Goal: Task Accomplishment & Management: Manage account settings

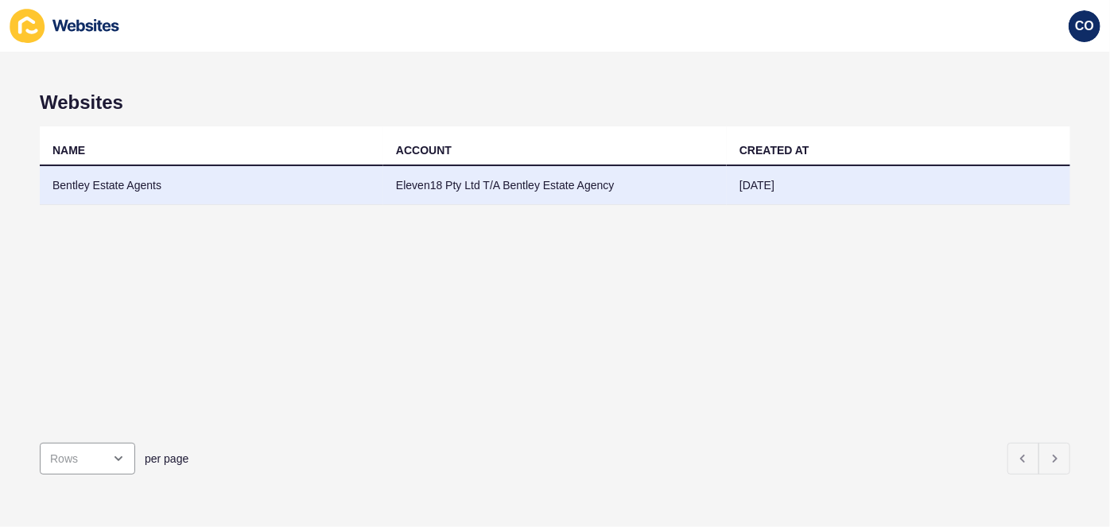
click at [150, 181] on td "Bentley Estate Agents" at bounding box center [212, 185] width 344 height 39
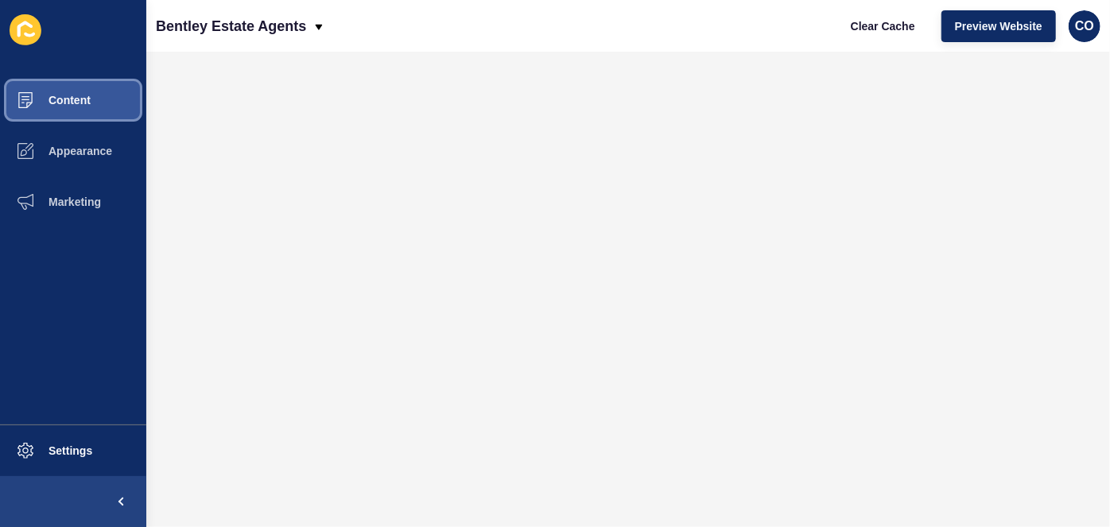
click at [111, 102] on button "Content" at bounding box center [73, 100] width 146 height 51
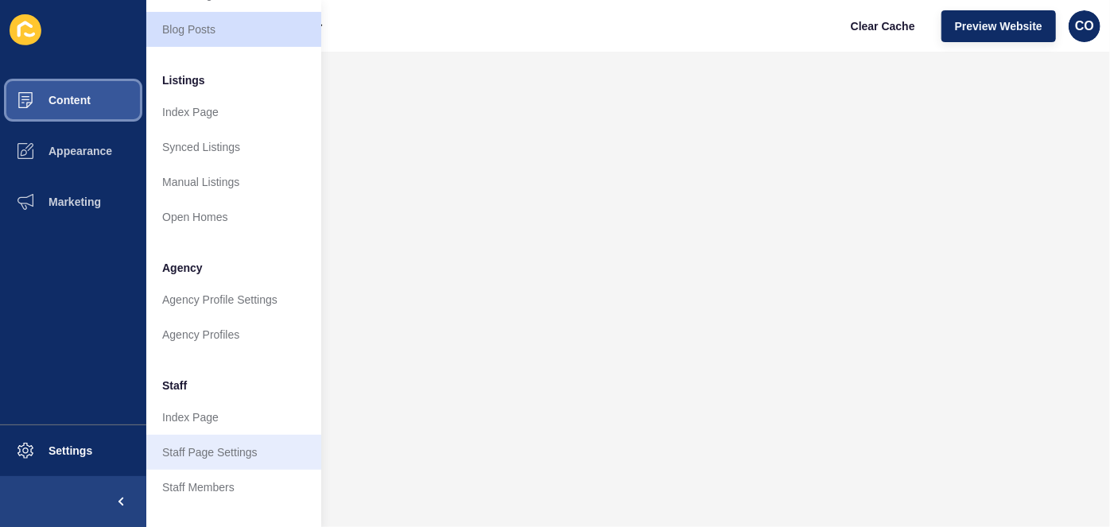
scroll to position [216, 0]
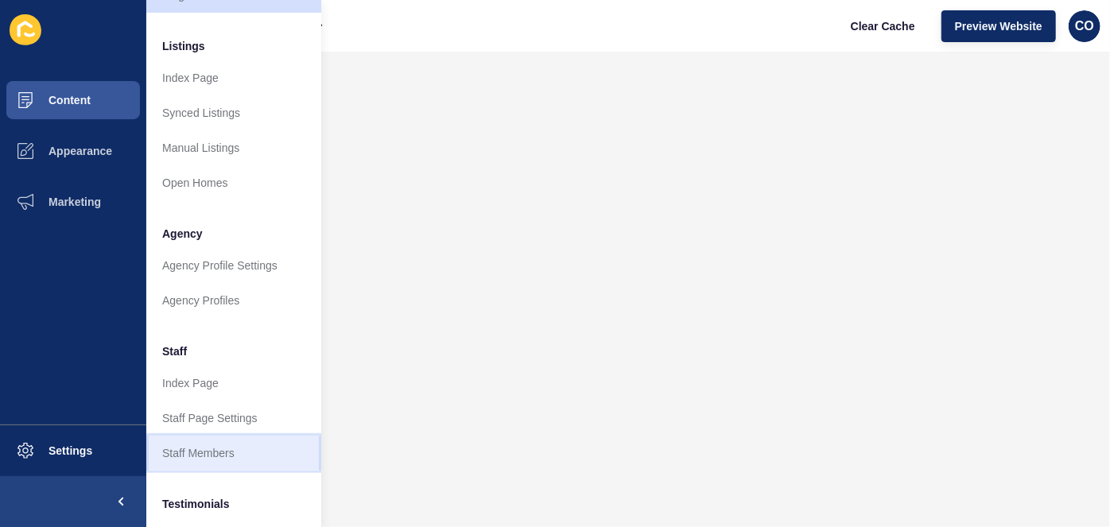
click at [240, 449] on link "Staff Members" at bounding box center [233, 453] width 175 height 35
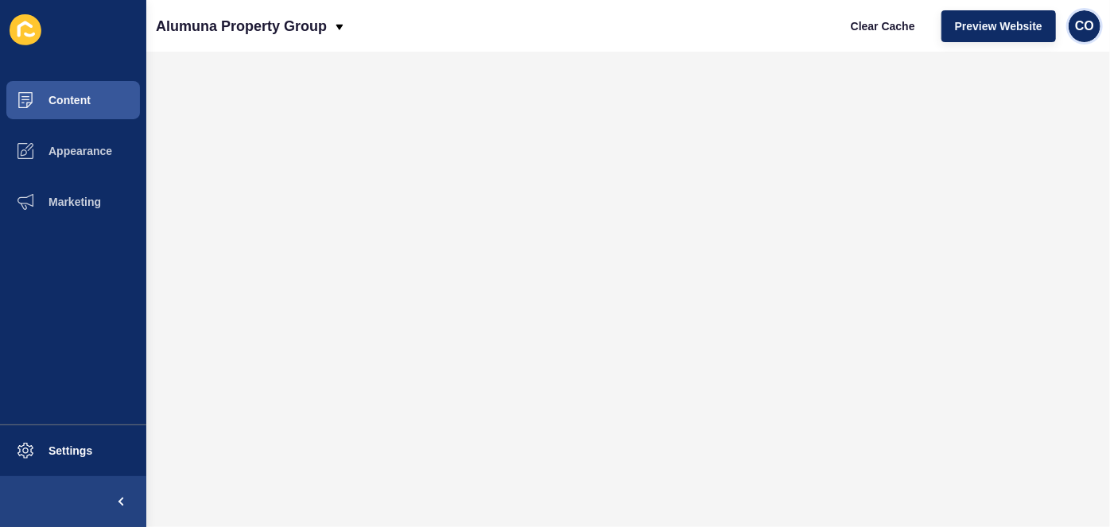
click at [1090, 33] on span "CO" at bounding box center [1084, 26] width 19 height 16
click at [1005, 138] on link "Logout" at bounding box center [1046, 132] width 117 height 35
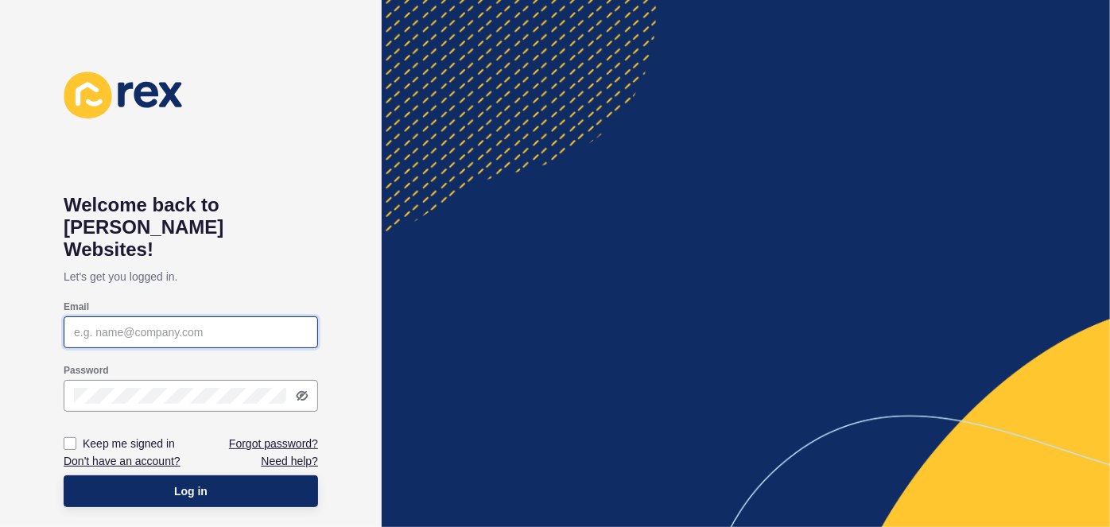
click at [148, 325] on input "Email" at bounding box center [191, 333] width 234 height 16
paste input "christian.oliveros@rexsoftware.com.au"
type input "christian.oliveros@rexsoftware.com.au"
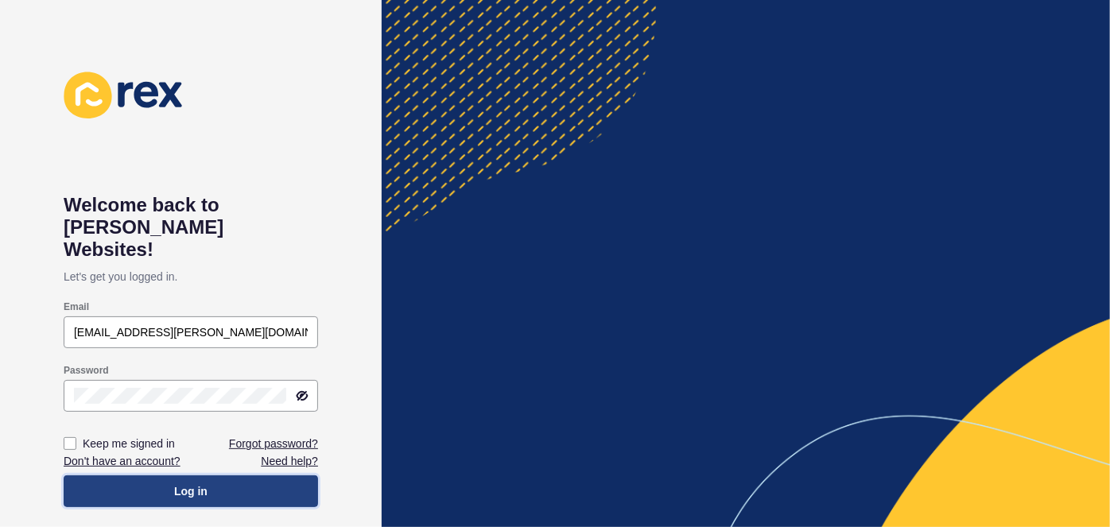
click at [231, 476] on button "Log in" at bounding box center [191, 492] width 255 height 32
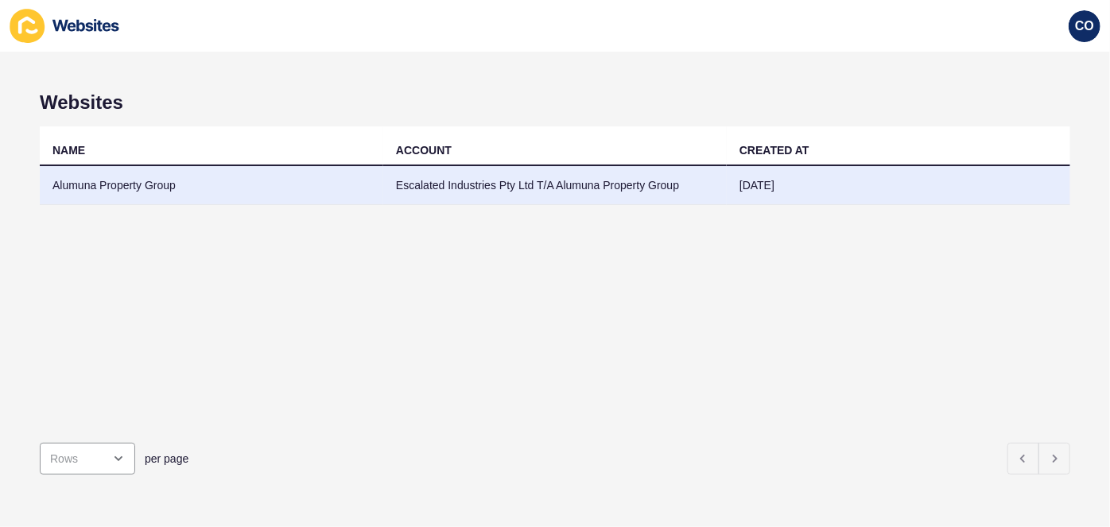
click at [148, 190] on td "Alumuna Property Group" at bounding box center [212, 185] width 344 height 39
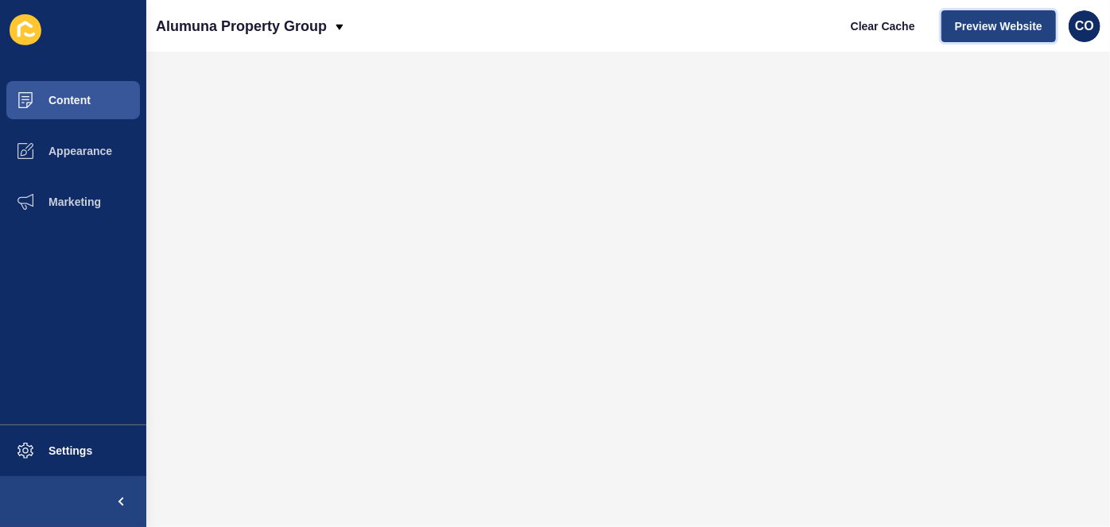
click at [978, 25] on span "Preview Website" at bounding box center [998, 26] width 87 height 16
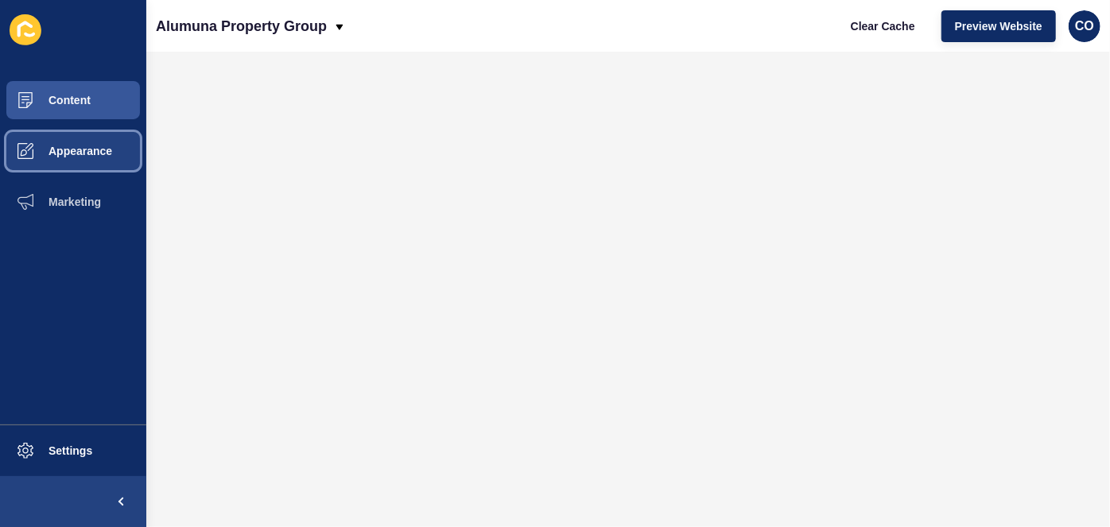
click at [91, 157] on button "Appearance" at bounding box center [73, 151] width 146 height 51
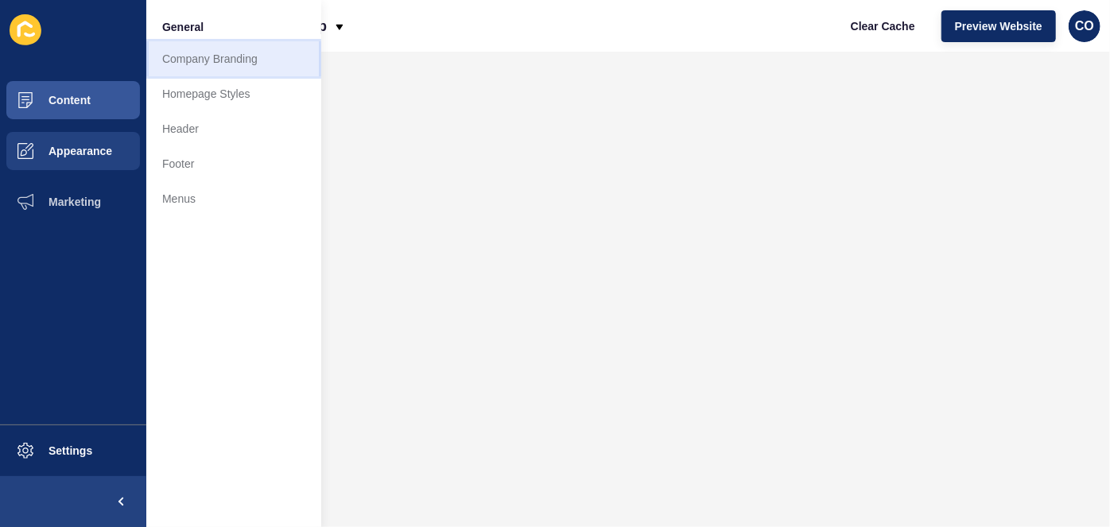
click at [229, 62] on link "Company Branding" at bounding box center [233, 58] width 175 height 35
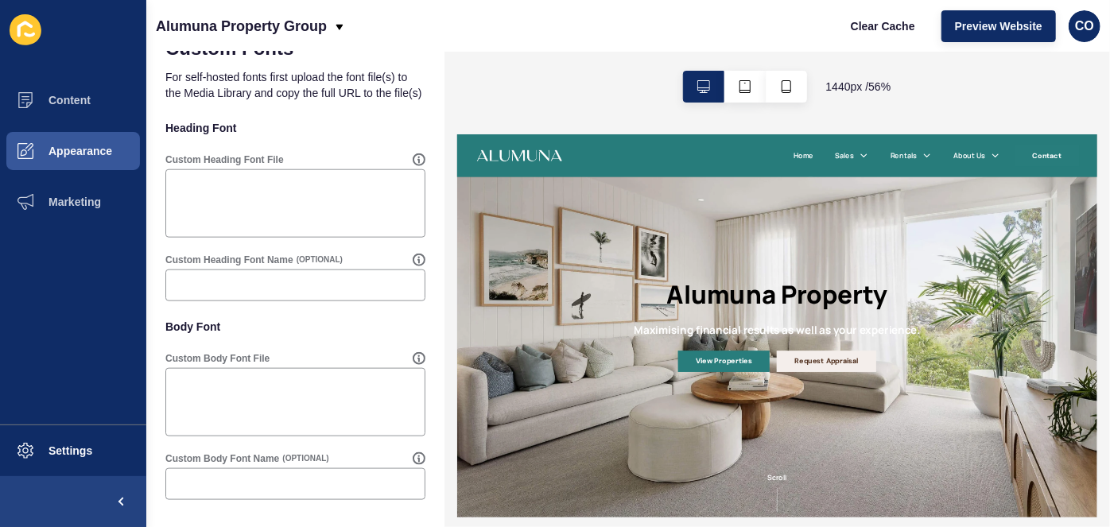
scroll to position [876, 0]
click at [103, 157] on button "Appearance" at bounding box center [73, 151] width 146 height 51
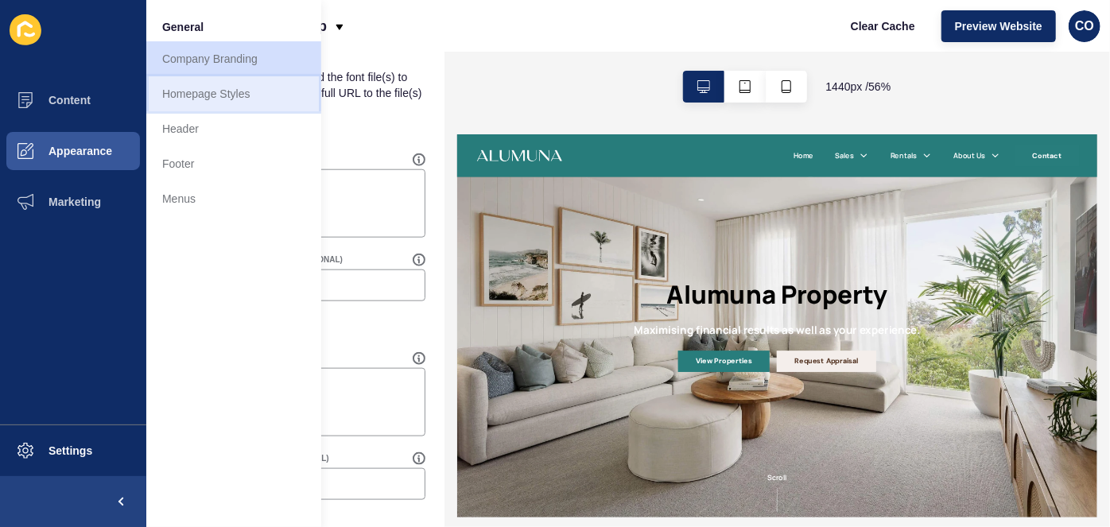
click at [187, 102] on link "Homepage Styles" at bounding box center [233, 93] width 175 height 35
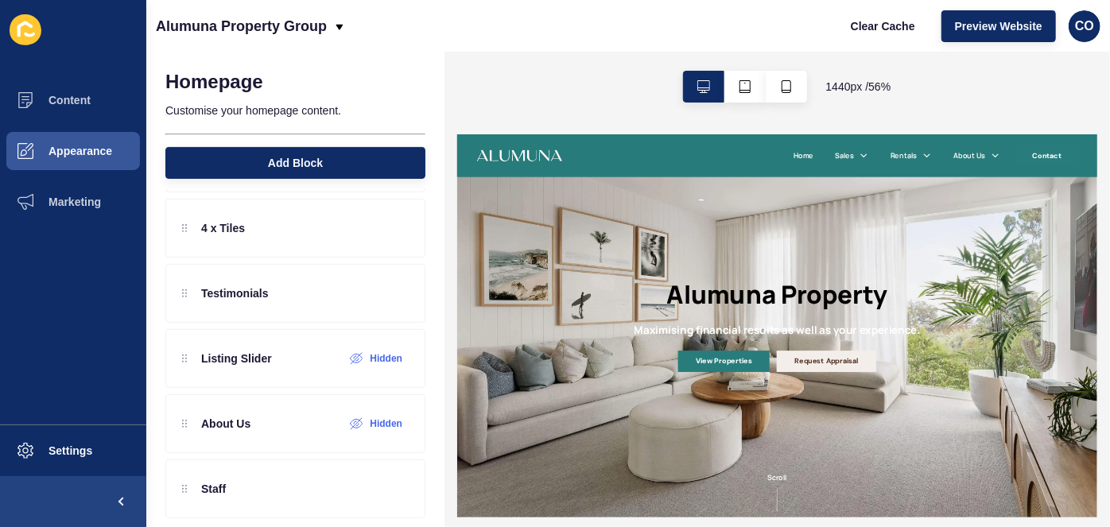
scroll to position [213, 0]
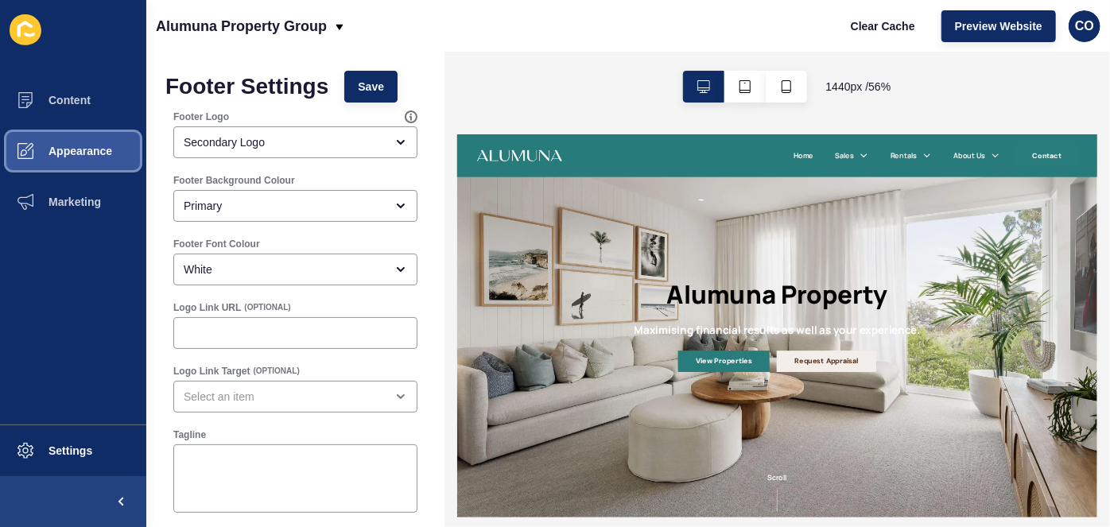
click at [102, 149] on span "Appearance" at bounding box center [55, 151] width 115 height 13
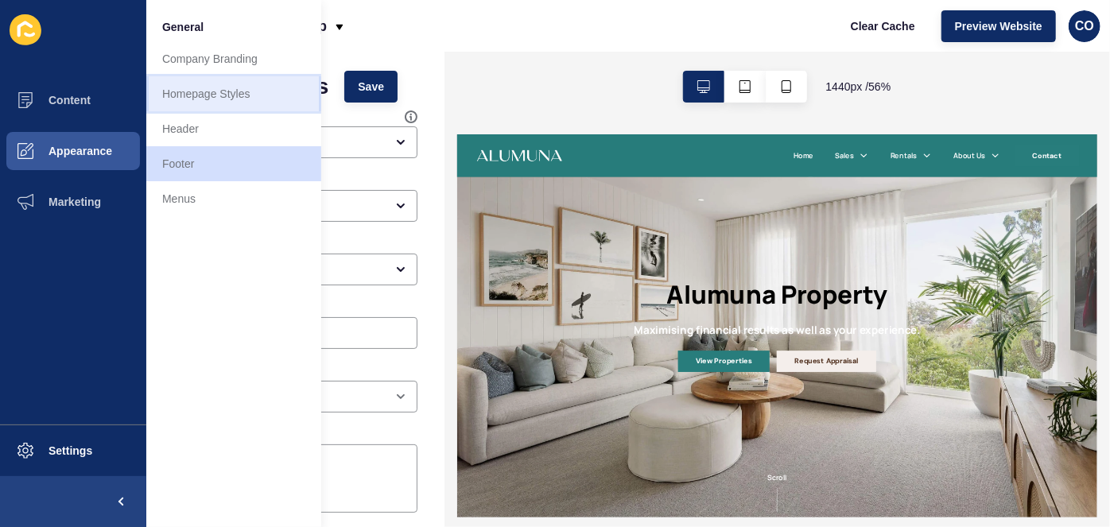
click at [219, 95] on link "Homepage Styles" at bounding box center [233, 93] width 175 height 35
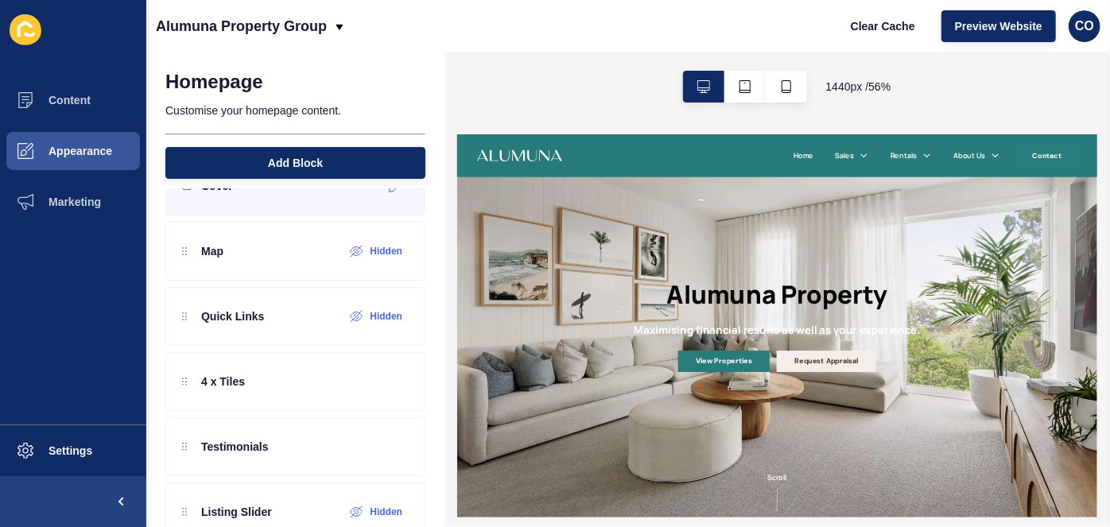
scroll to position [72, 0]
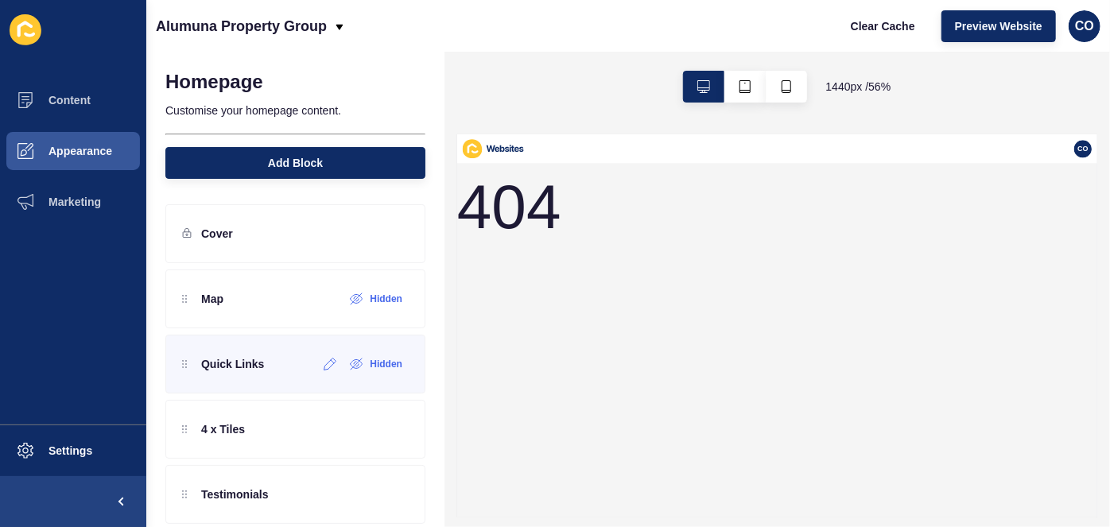
scroll to position [0, 0]
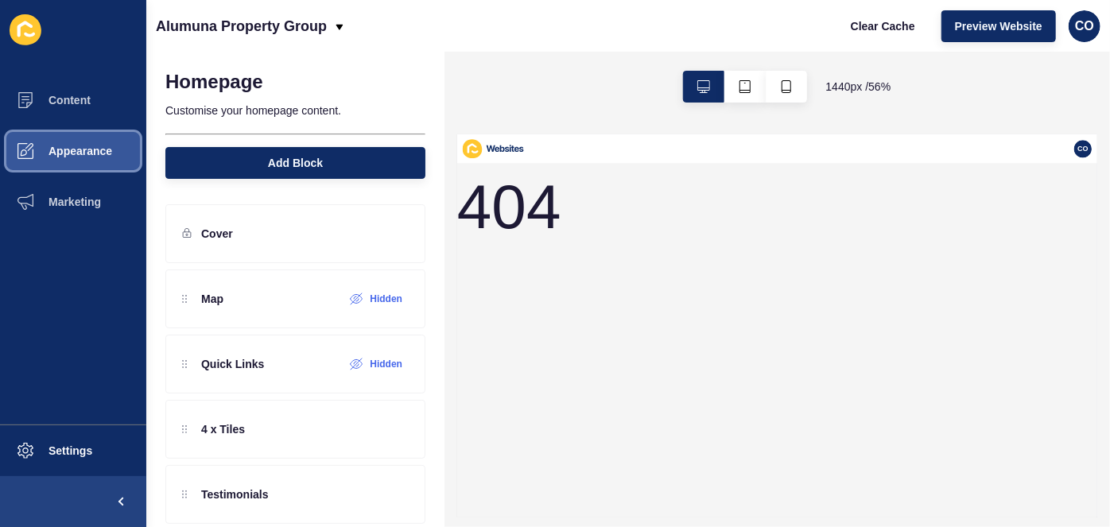
click at [108, 154] on span "Appearance" at bounding box center [55, 151] width 115 height 13
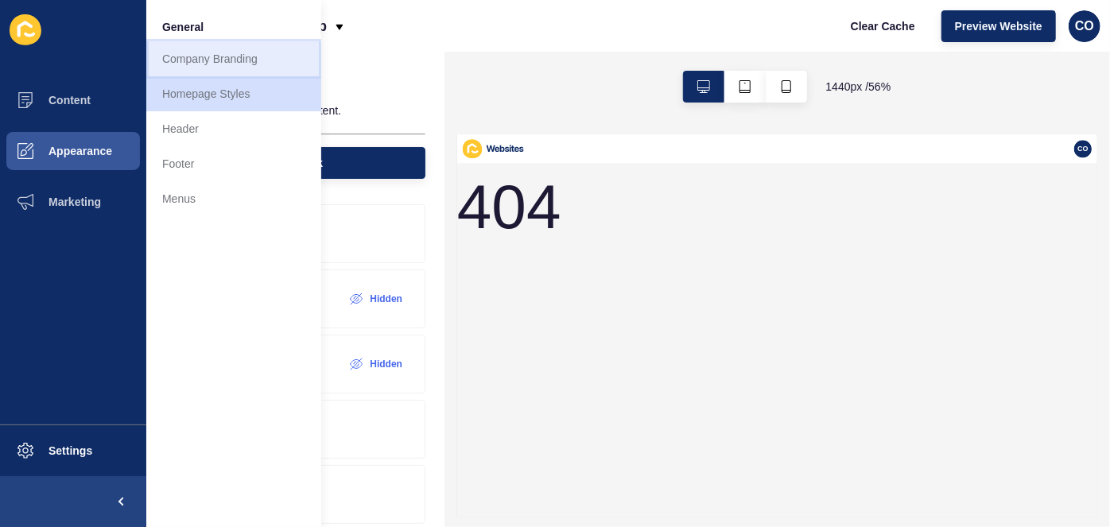
click at [227, 53] on link "Company Branding" at bounding box center [233, 58] width 175 height 35
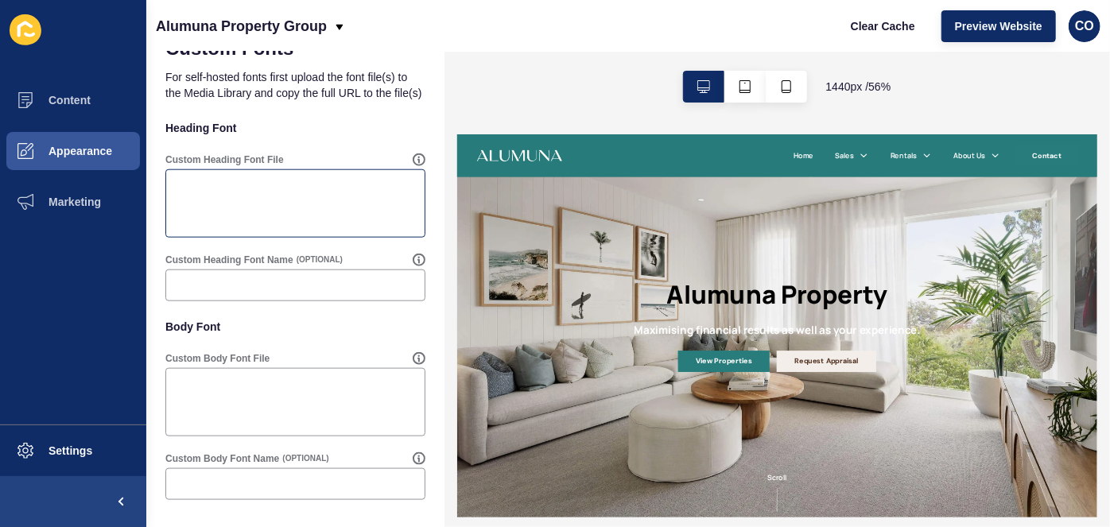
scroll to position [876, 0]
click at [109, 160] on button "Appearance" at bounding box center [73, 151] width 146 height 51
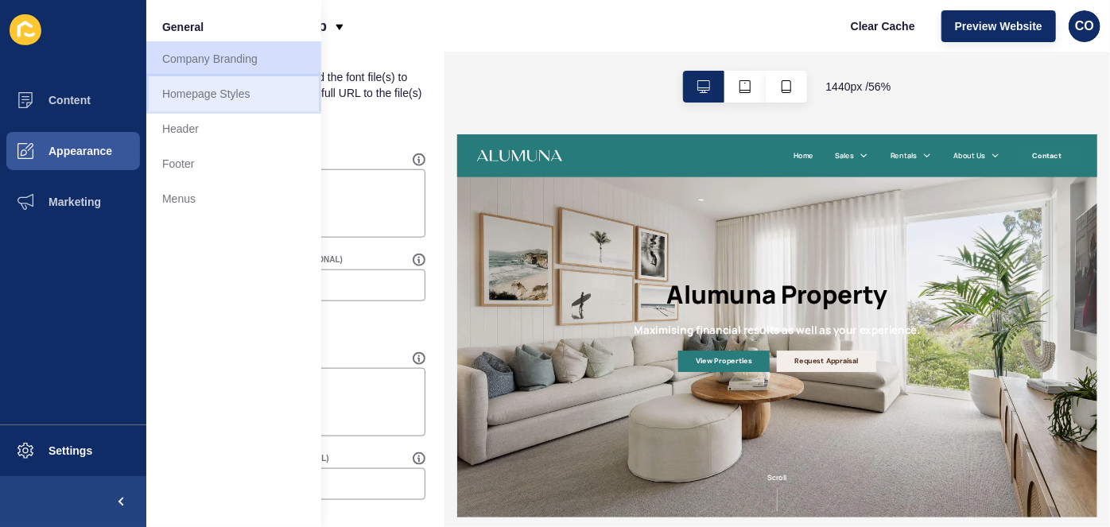
click at [228, 97] on link "Homepage Styles" at bounding box center [233, 93] width 175 height 35
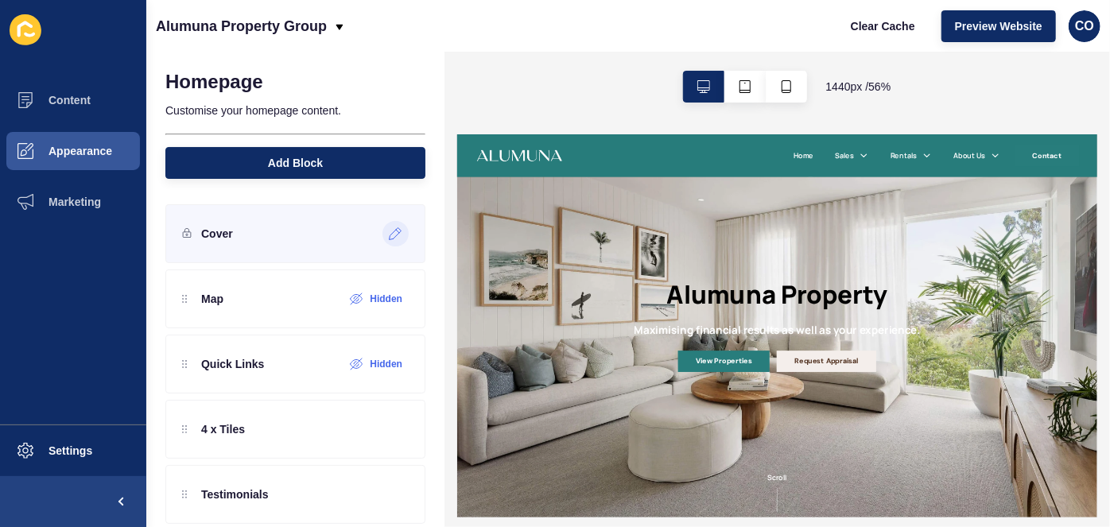
click at [389, 234] on icon at bounding box center [396, 233] width 14 height 13
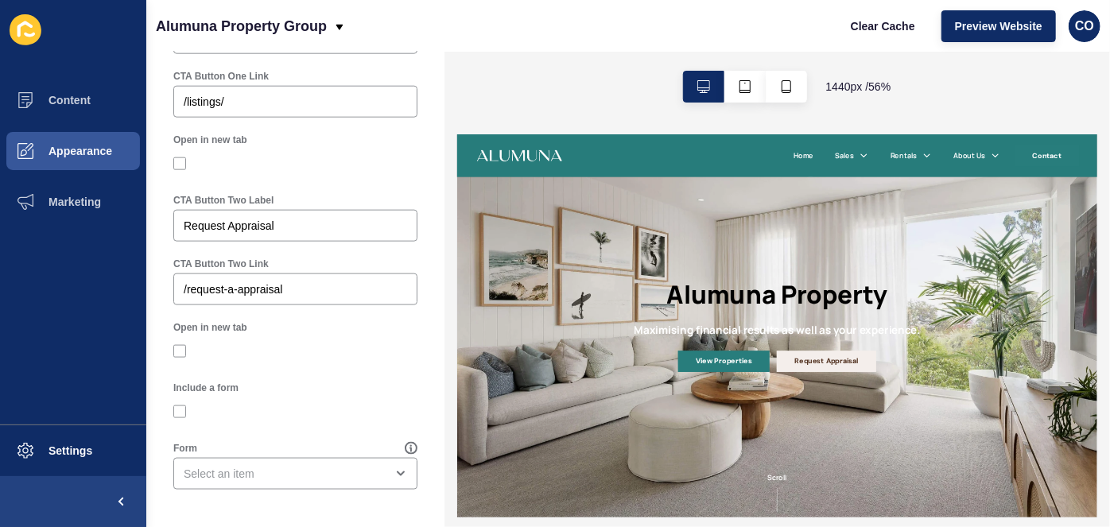
scroll to position [970, 0]
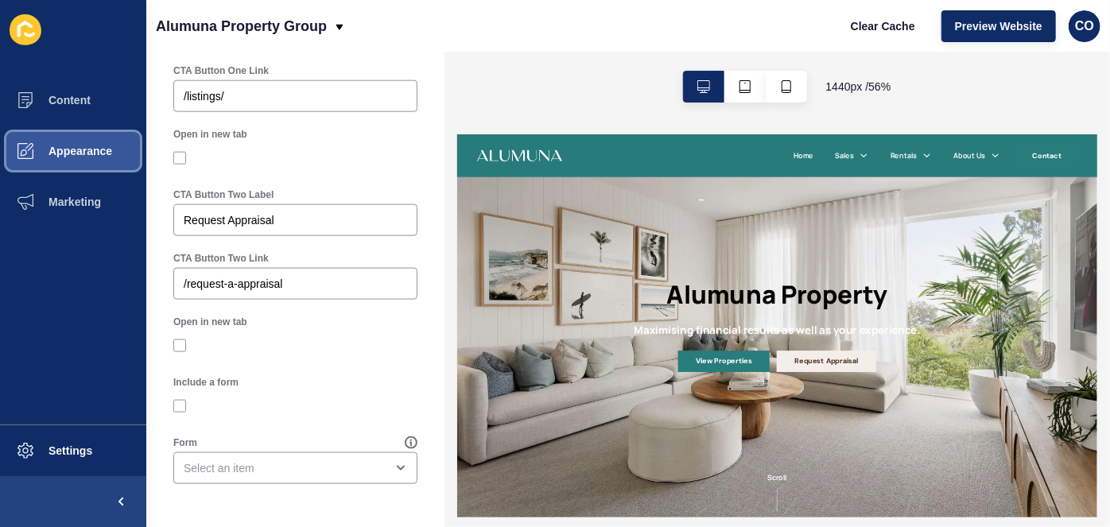
click at [103, 162] on button "Appearance" at bounding box center [73, 151] width 146 height 51
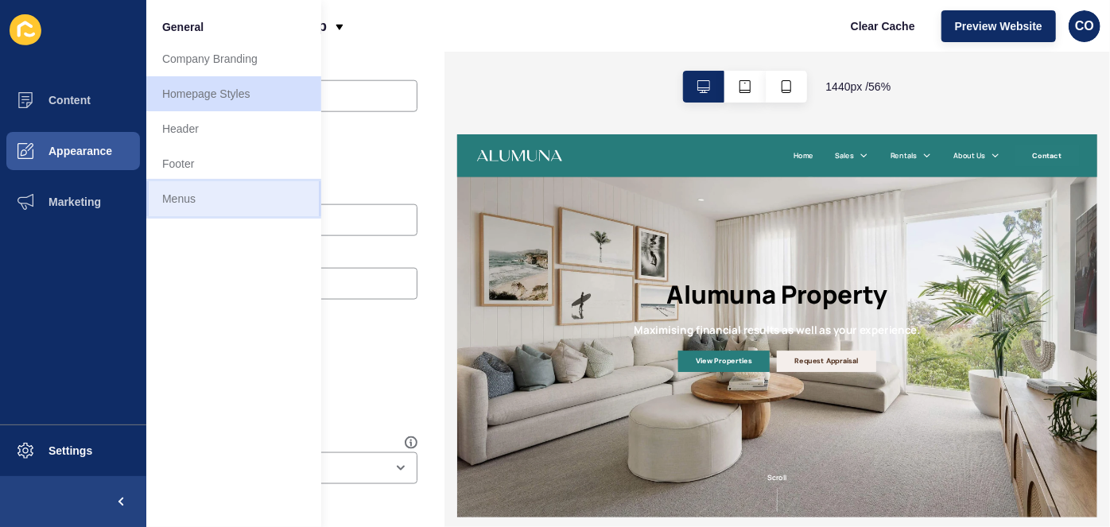
click at [210, 196] on link "Menus" at bounding box center [233, 198] width 175 height 35
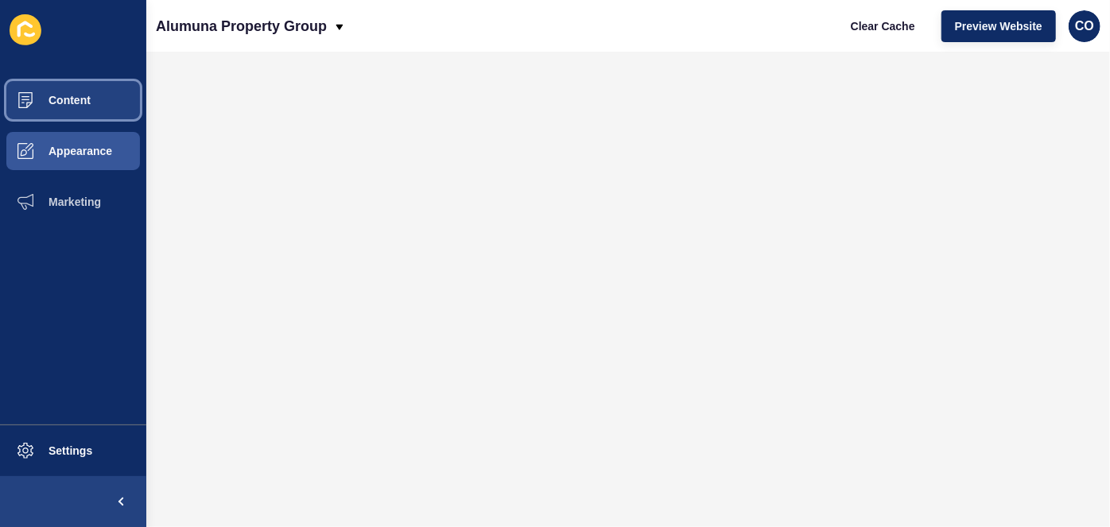
click at [110, 107] on button "Content" at bounding box center [73, 100] width 146 height 51
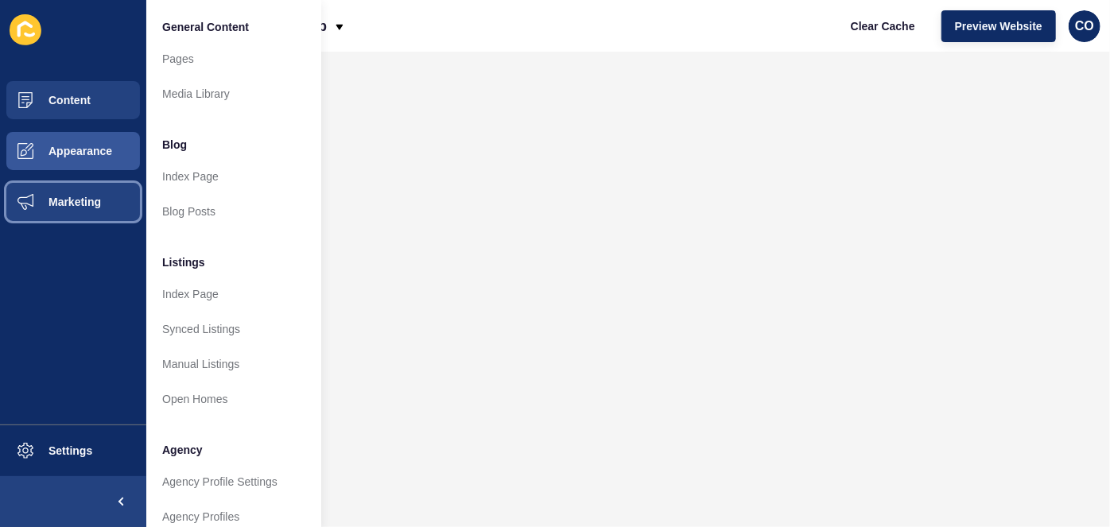
click at [87, 201] on span "Marketing" at bounding box center [49, 202] width 103 height 13
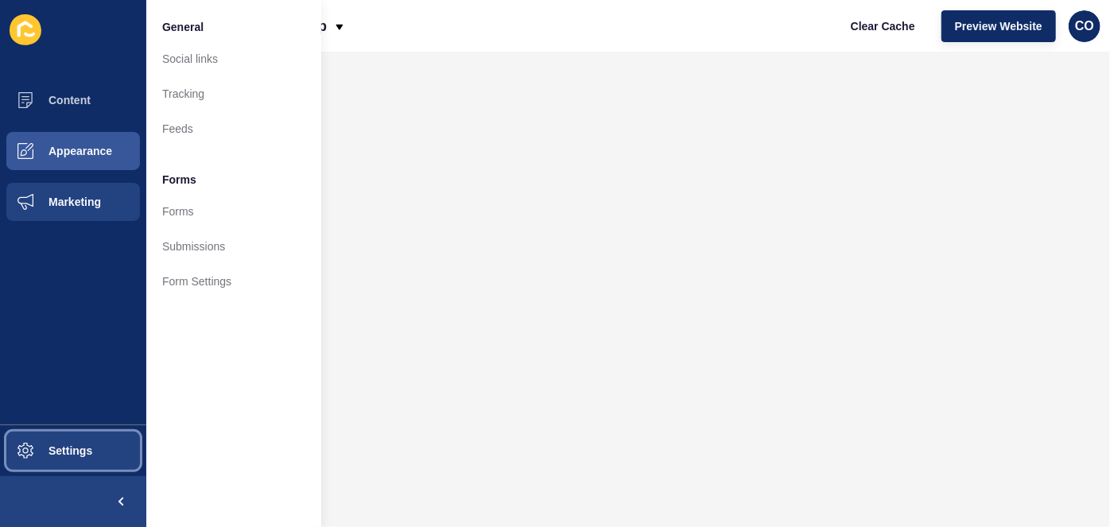
click at [93, 457] on button "Settings" at bounding box center [73, 451] width 146 height 51
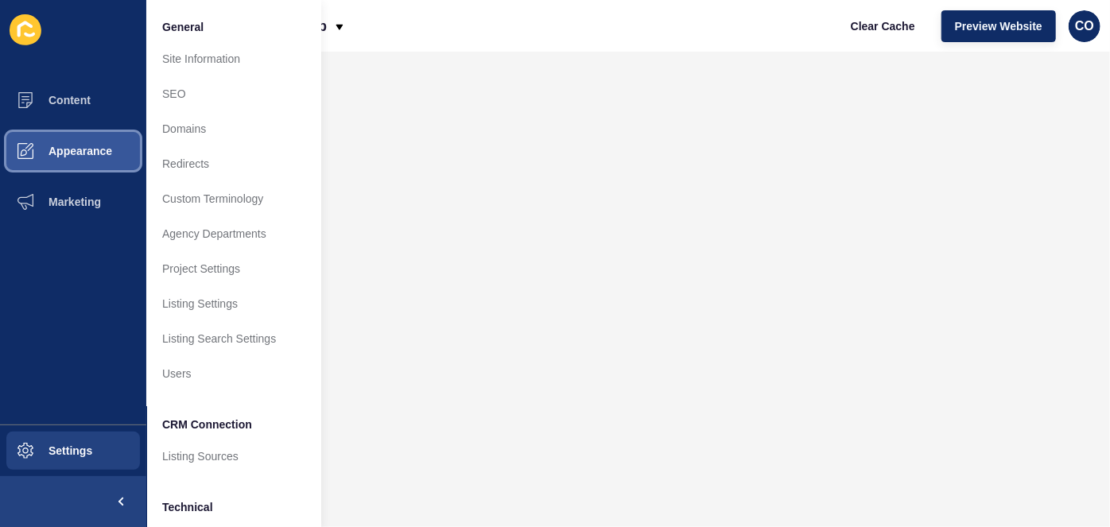
click at [102, 147] on span "Appearance" at bounding box center [55, 151] width 115 height 13
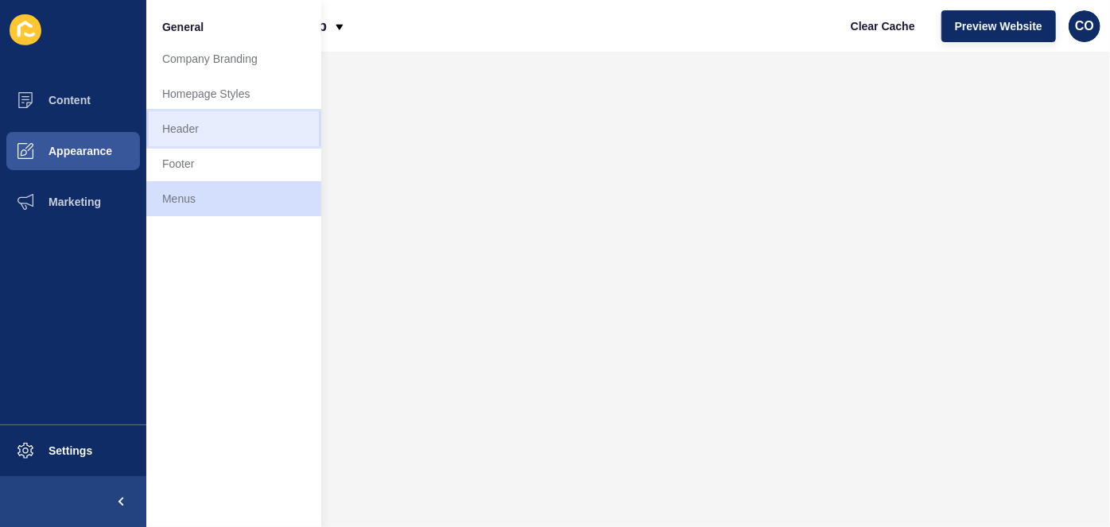
click at [209, 133] on link "Header" at bounding box center [233, 128] width 175 height 35
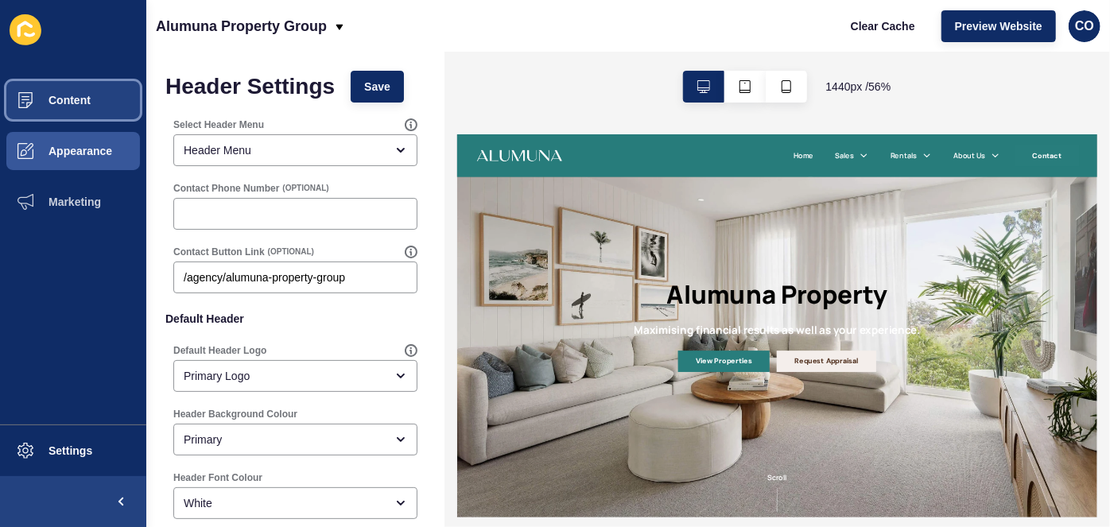
click at [84, 108] on button "Content" at bounding box center [73, 100] width 146 height 51
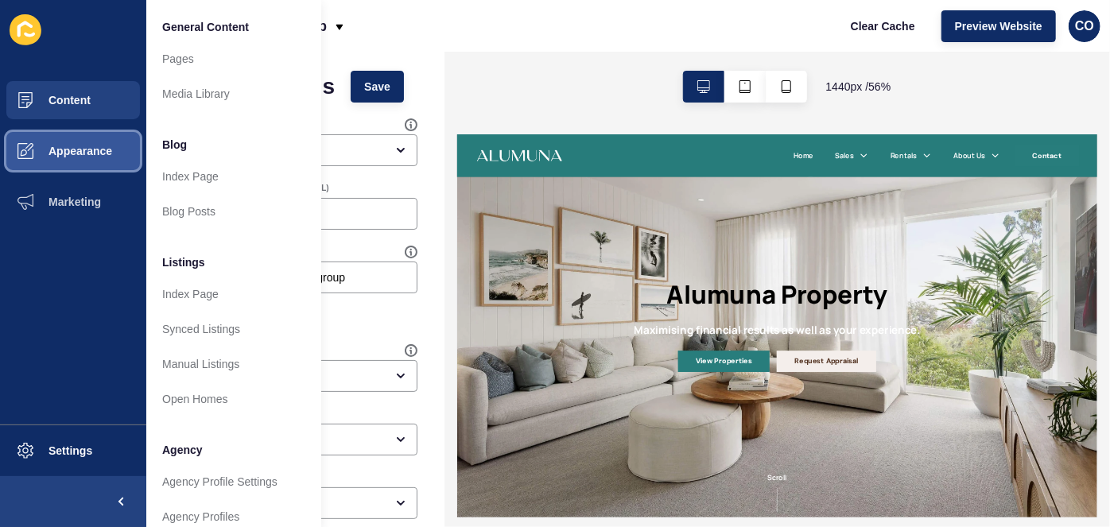
click at [111, 154] on span "Appearance" at bounding box center [55, 151] width 115 height 13
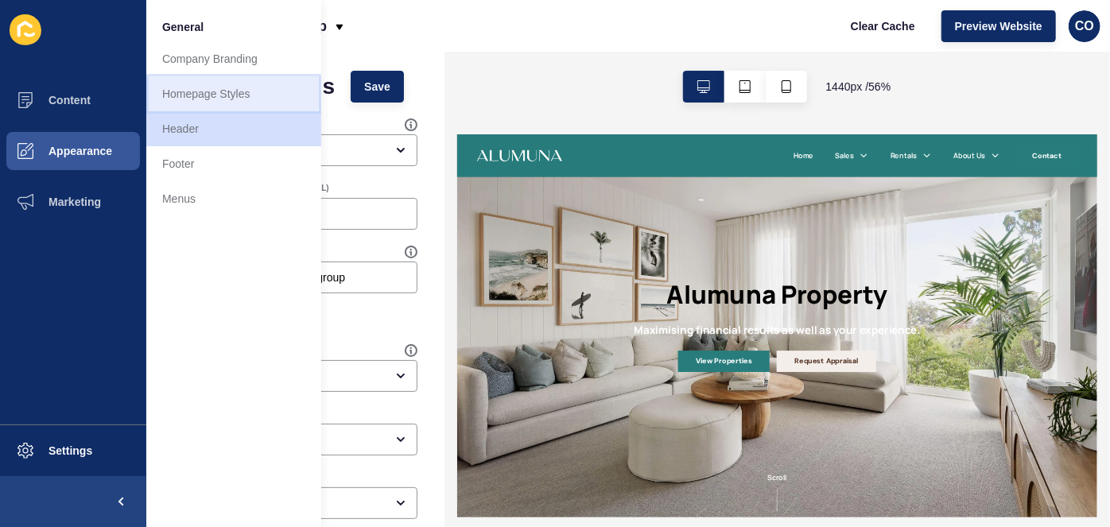
click at [216, 95] on link "Homepage Styles" at bounding box center [233, 93] width 175 height 35
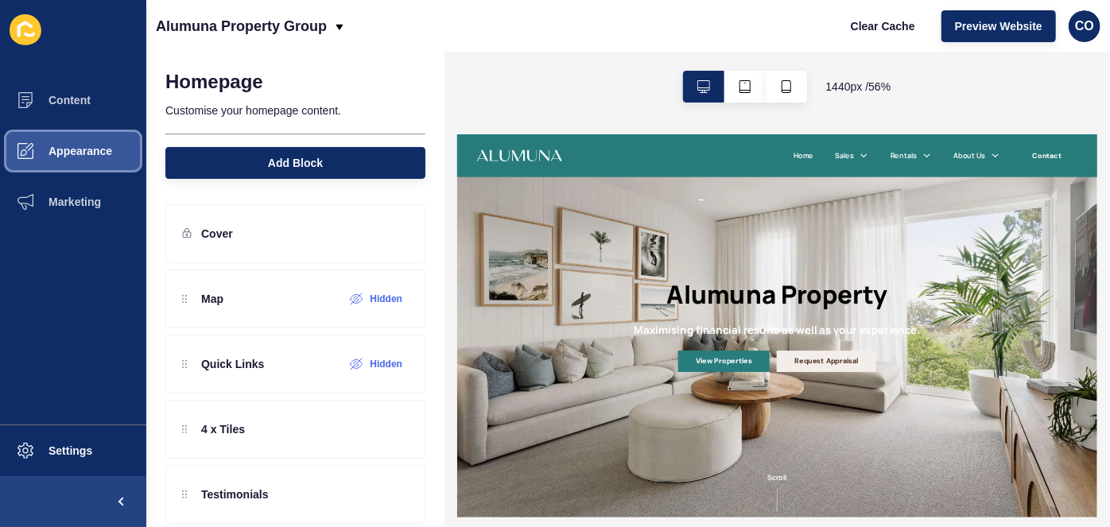
click at [93, 147] on span "Appearance" at bounding box center [55, 151] width 115 height 13
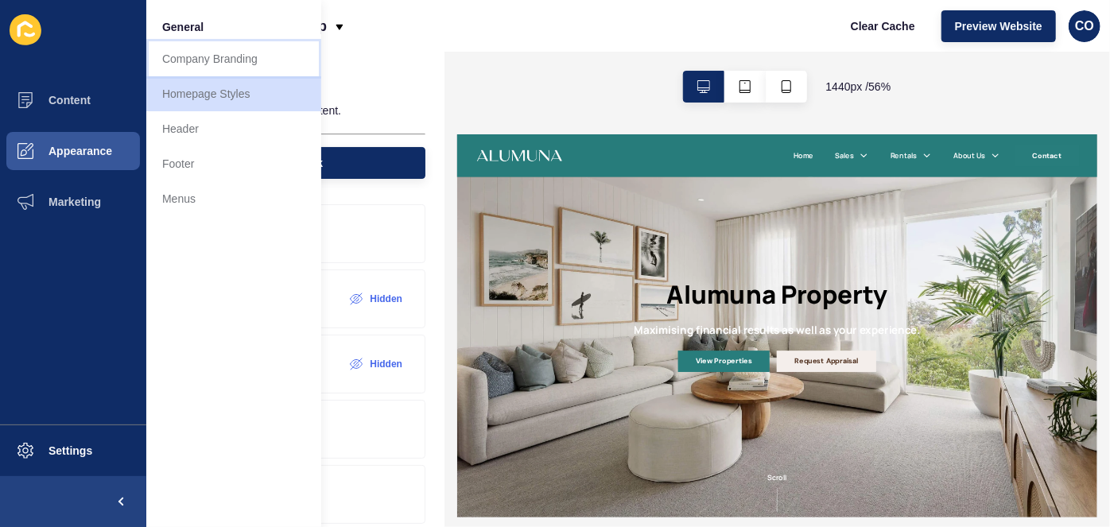
click at [262, 57] on link "Company Branding" at bounding box center [233, 58] width 175 height 35
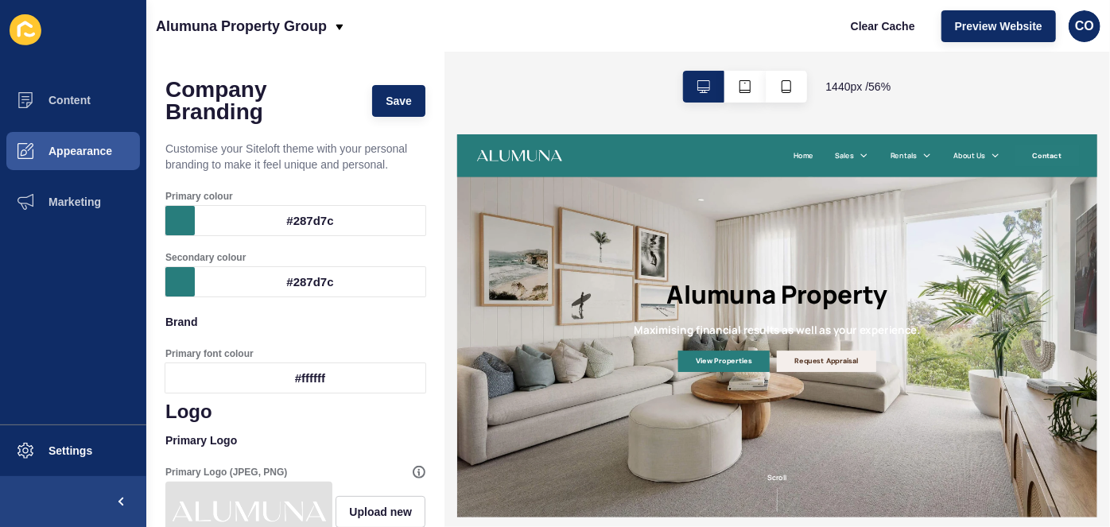
click at [253, 285] on div "#287d7c" at bounding box center [310, 281] width 231 height 29
click at [396, 100] on span "Save" at bounding box center [399, 101] width 26 height 16
click at [888, 27] on span "Clear Cache" at bounding box center [883, 26] width 64 height 16
drag, startPoint x: 363, startPoint y: 228, endPoint x: 277, endPoint y: 218, distance: 86.5
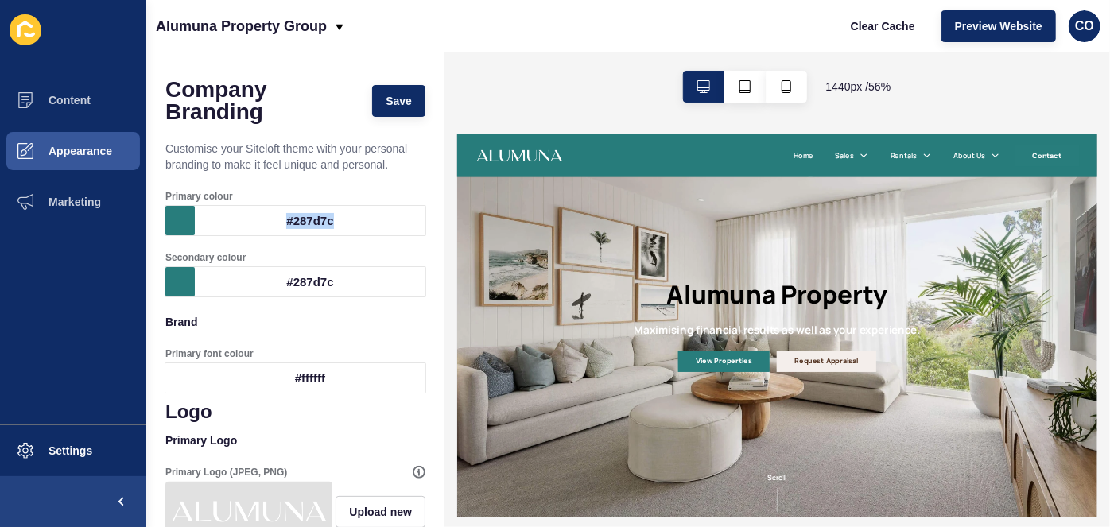
click at [277, 218] on div "#287d7c" at bounding box center [310, 220] width 231 height 29
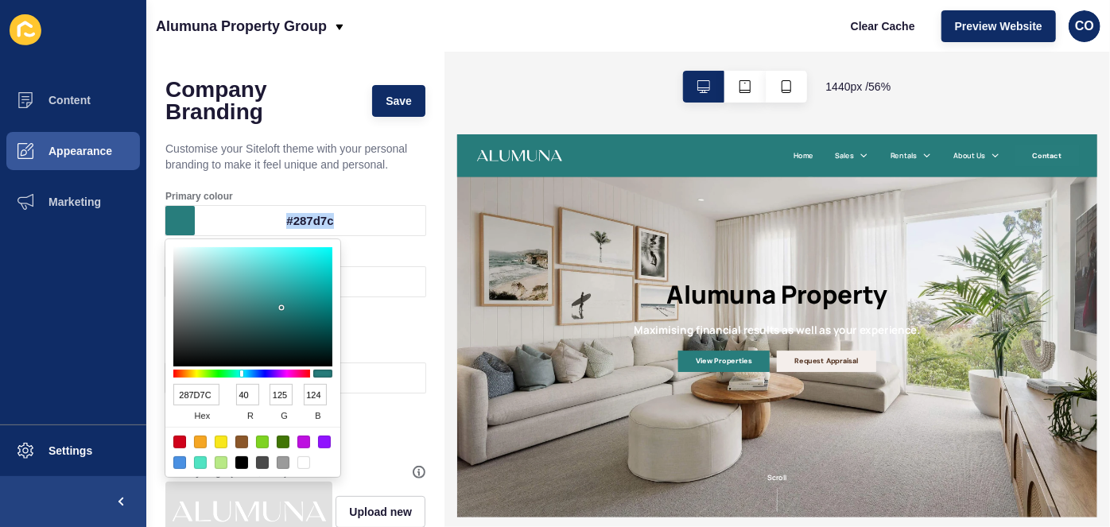
copy div "#287d7c"
click at [391, 47] on div "Alumuna Property Group Clear Cache Preview Website CO" at bounding box center [628, 26] width 964 height 52
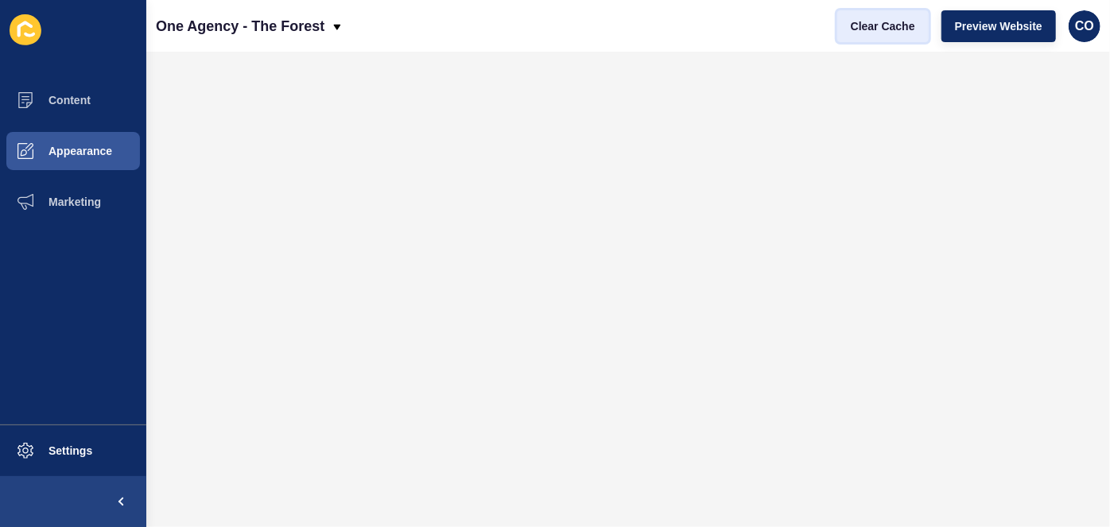
click at [892, 24] on span "Clear Cache" at bounding box center [883, 26] width 64 height 16
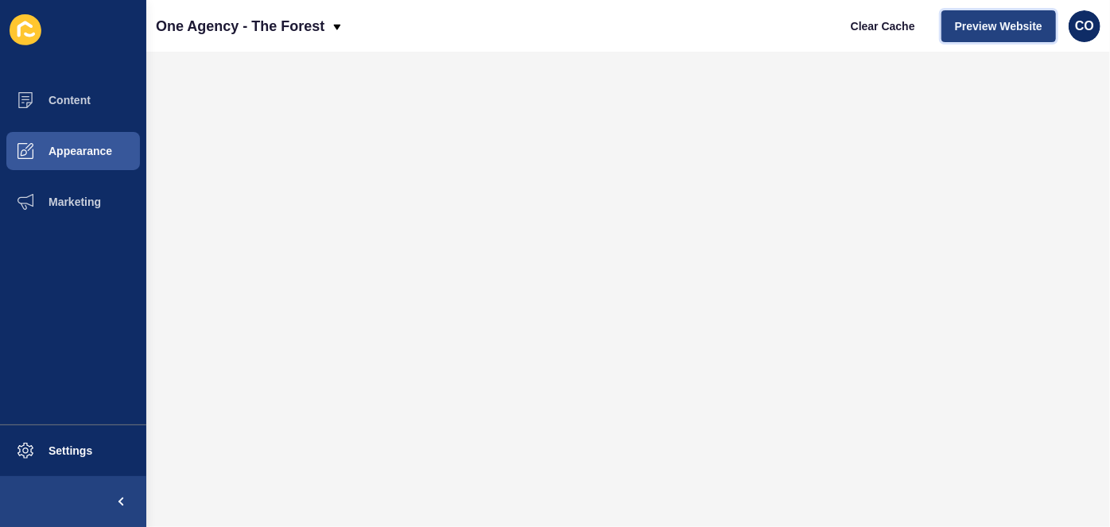
click at [984, 18] on span "Preview Website" at bounding box center [998, 26] width 87 height 16
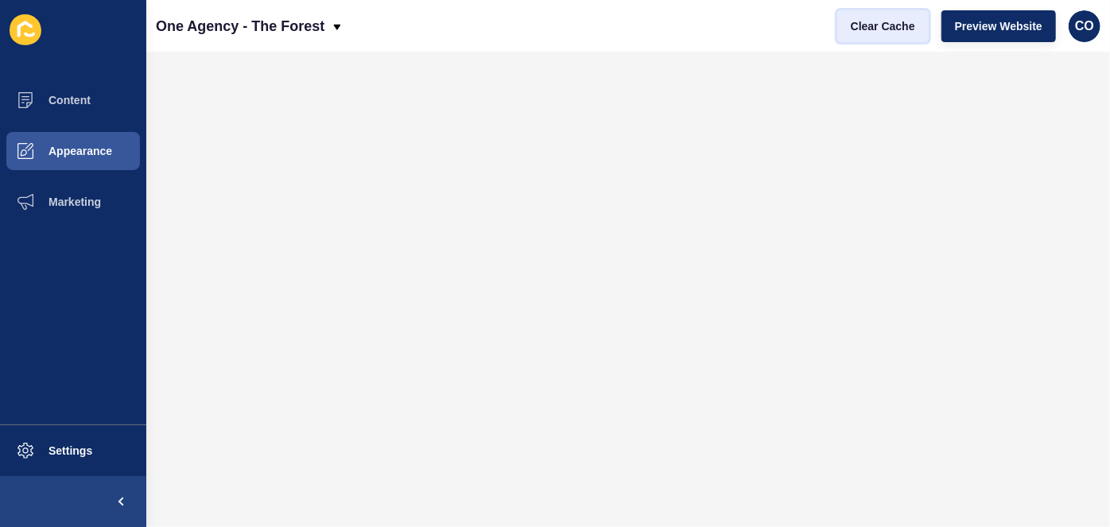
click at [879, 25] on span "Clear Cache" at bounding box center [883, 26] width 64 height 16
